Goal: Task Accomplishment & Management: Use online tool/utility

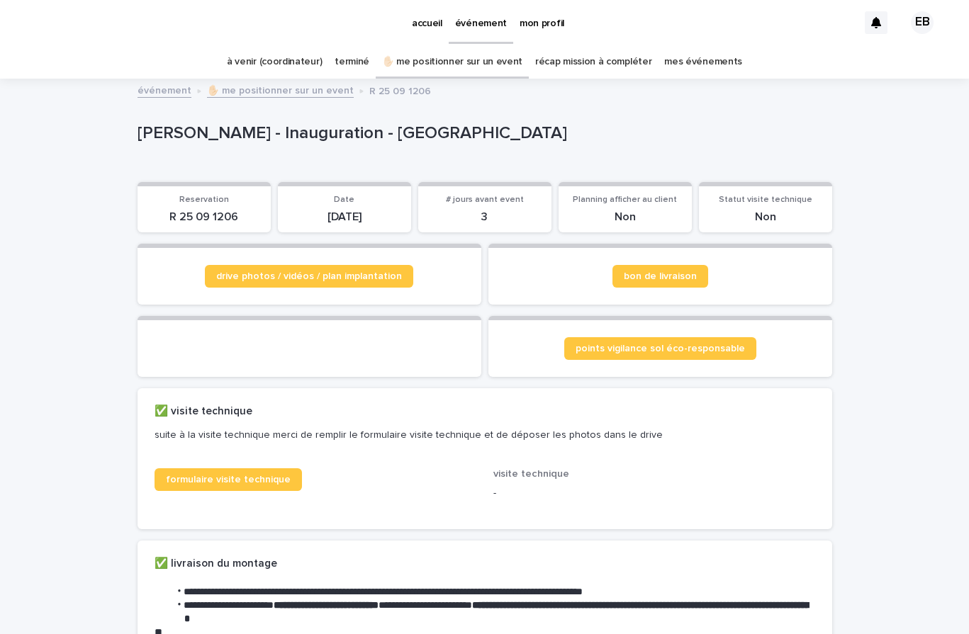
click at [415, 22] on p "accueil" at bounding box center [427, 15] width 30 height 30
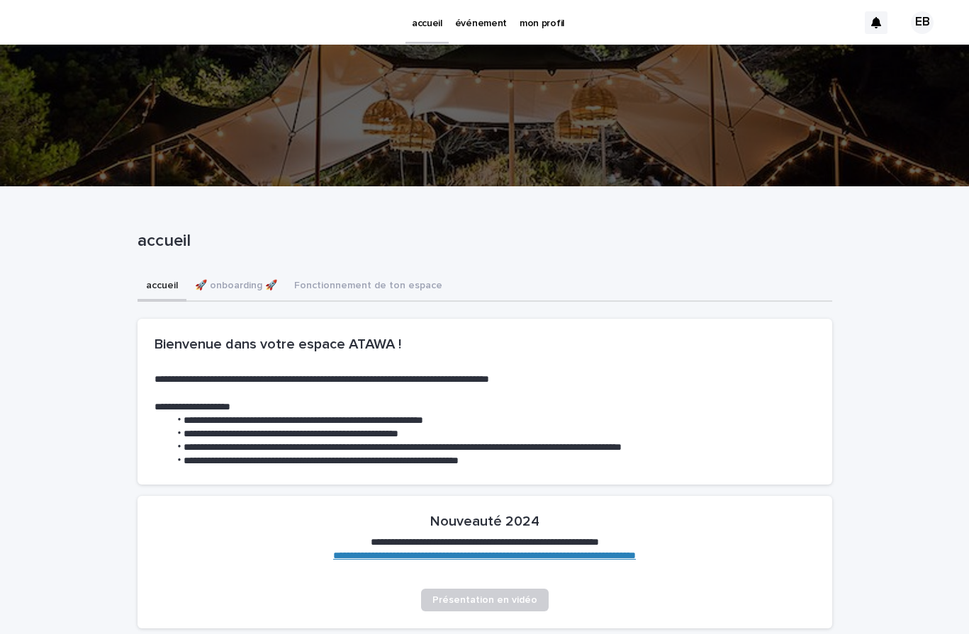
click at [487, 26] on p "événement" at bounding box center [481, 15] width 52 height 30
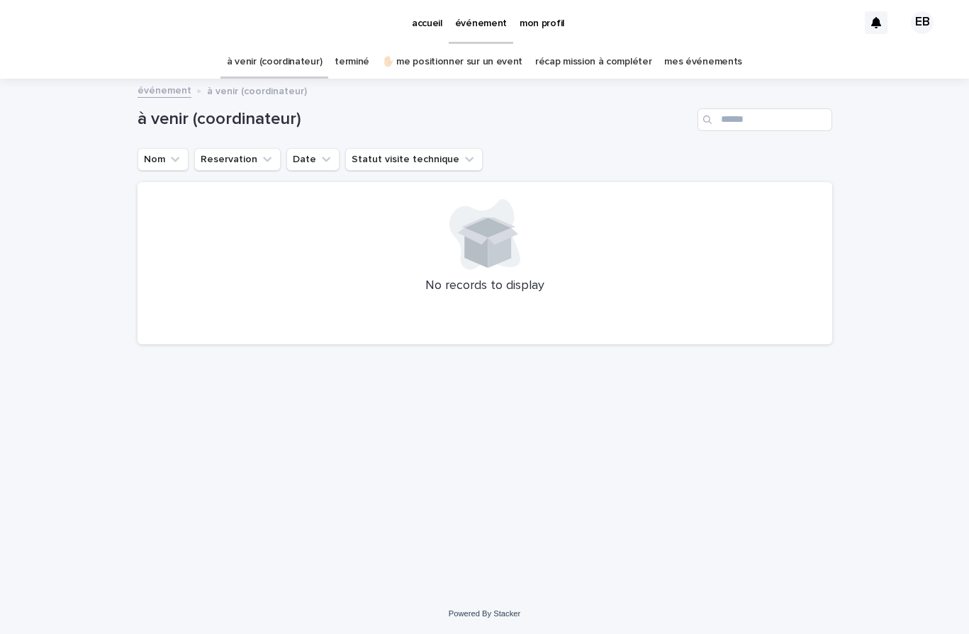
click at [463, 61] on link "✋🏻 me positionner sur un event" at bounding box center [452, 61] width 140 height 33
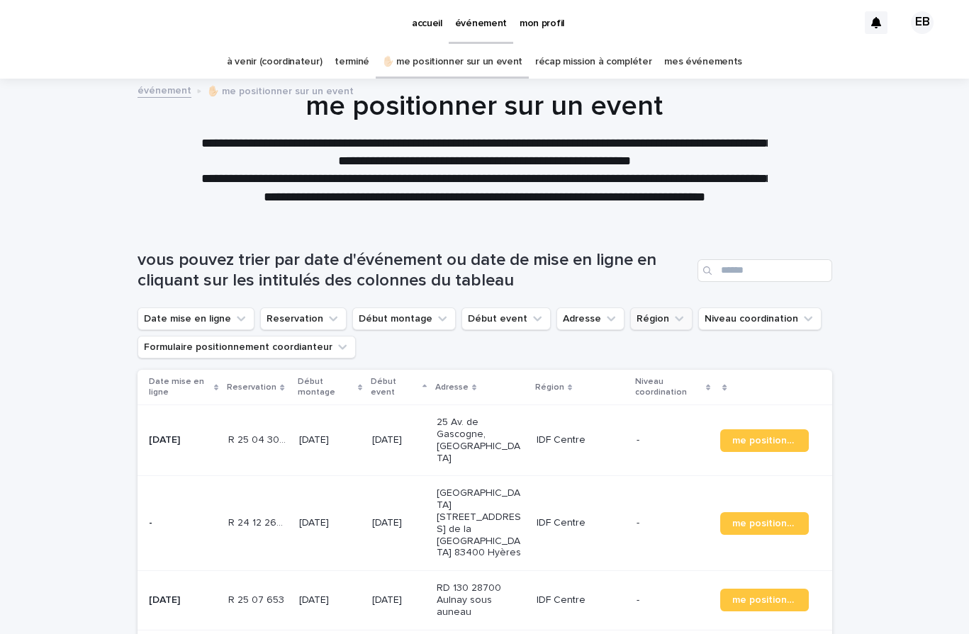
click at [644, 324] on button "Région" at bounding box center [661, 319] width 62 height 23
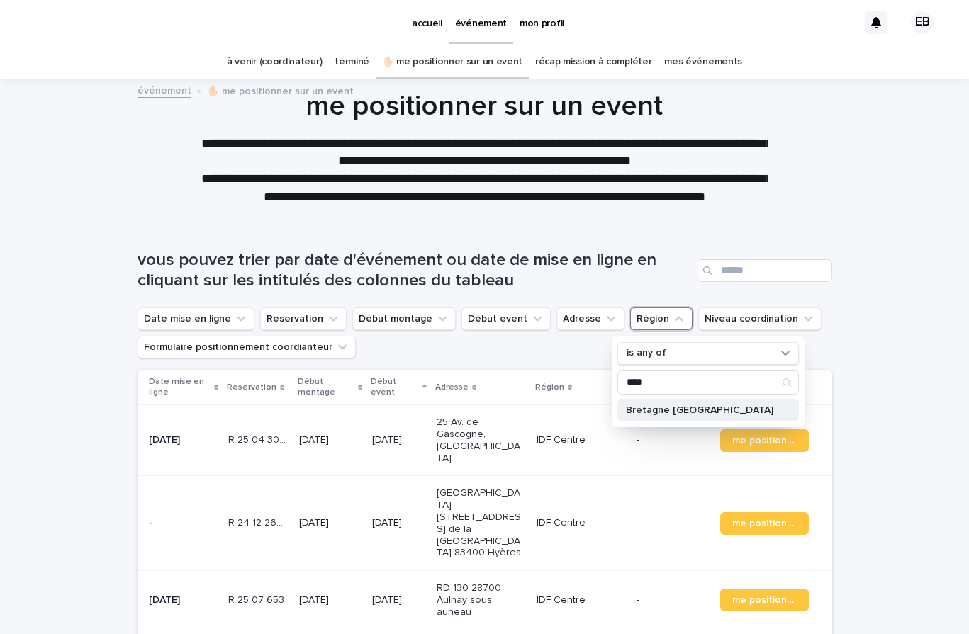
type input "****"
click at [687, 405] on p "Bretagne [GEOGRAPHIC_DATA]" at bounding box center [701, 410] width 150 height 10
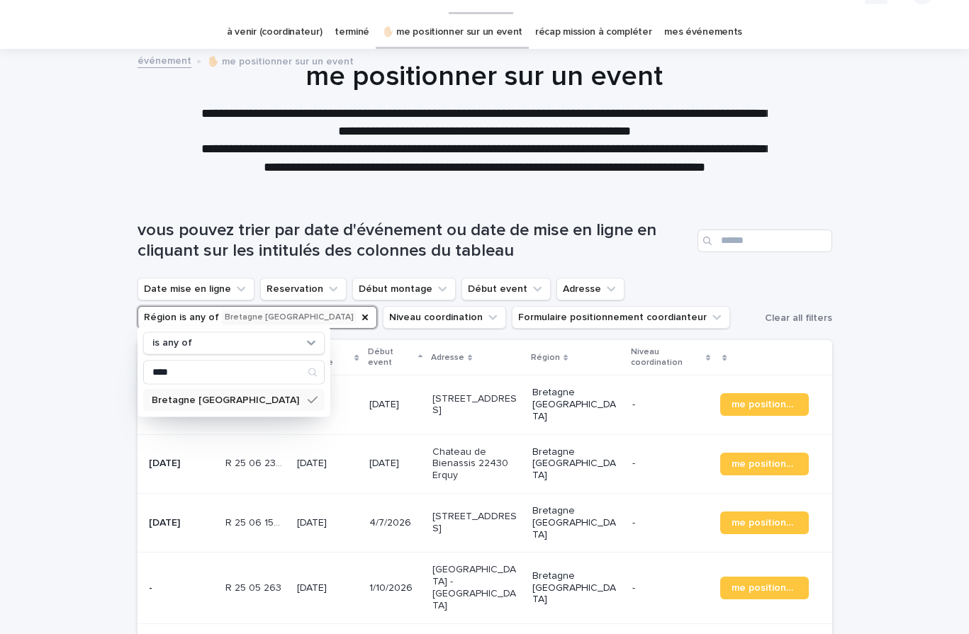
scroll to position [65, 0]
